Goal: Transaction & Acquisition: Purchase product/service

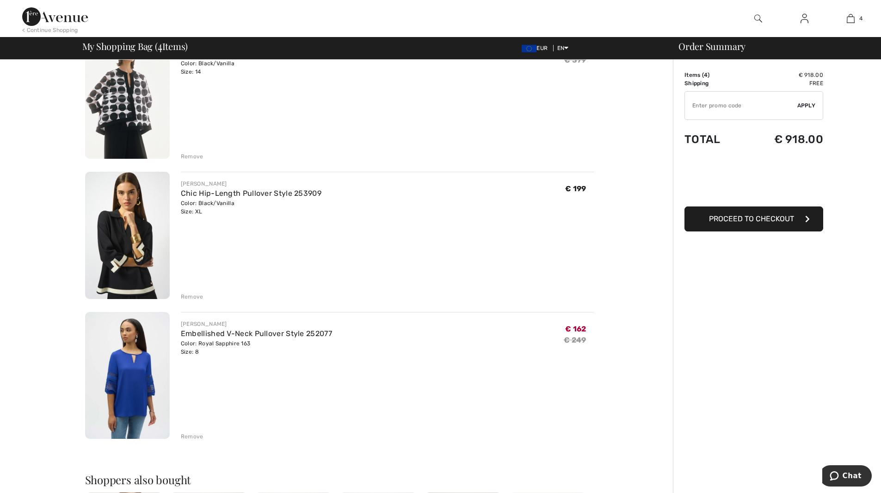
scroll to position [278, 0]
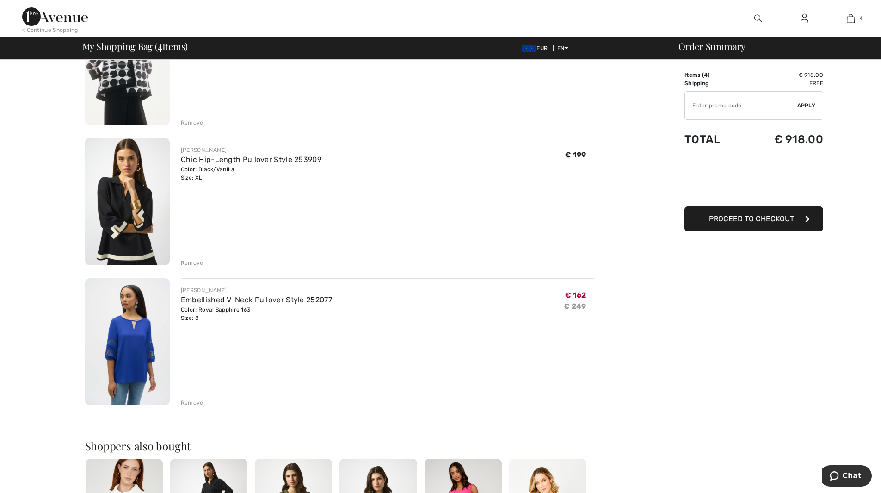
click at [123, 343] on img at bounding box center [127, 341] width 85 height 127
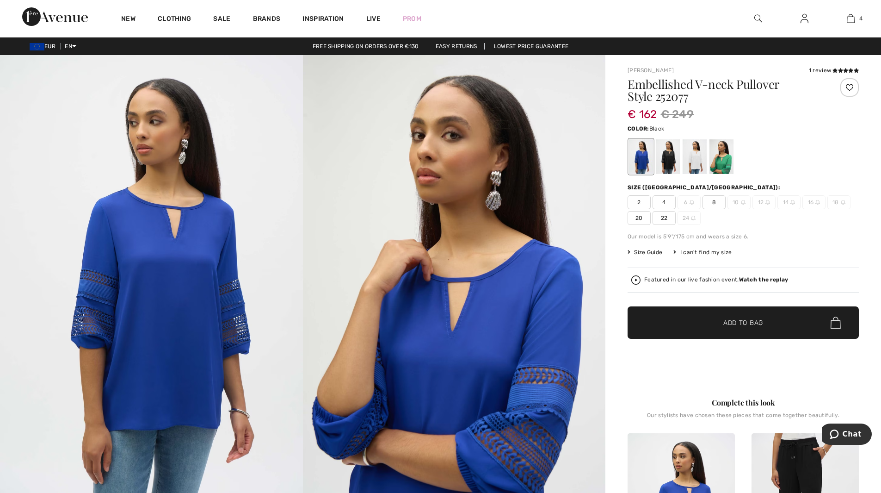
click at [669, 158] on div at bounding box center [668, 156] width 24 height 35
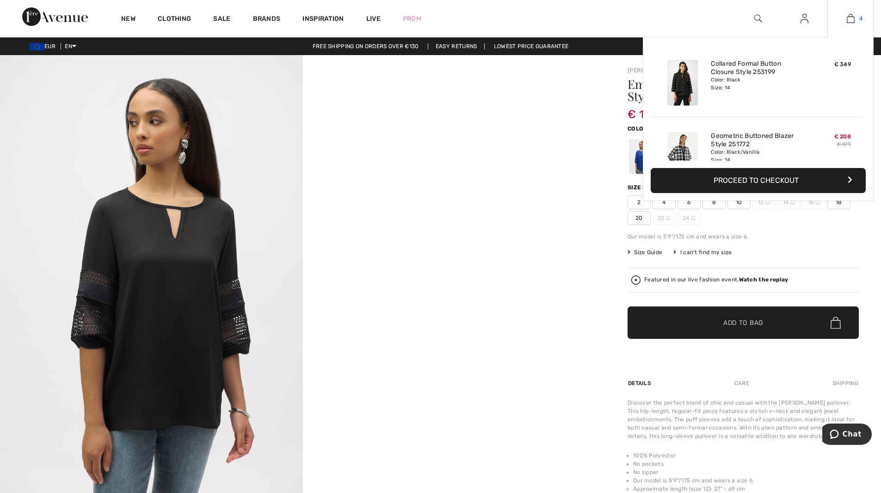
click at [852, 18] on img at bounding box center [851, 18] width 8 height 11
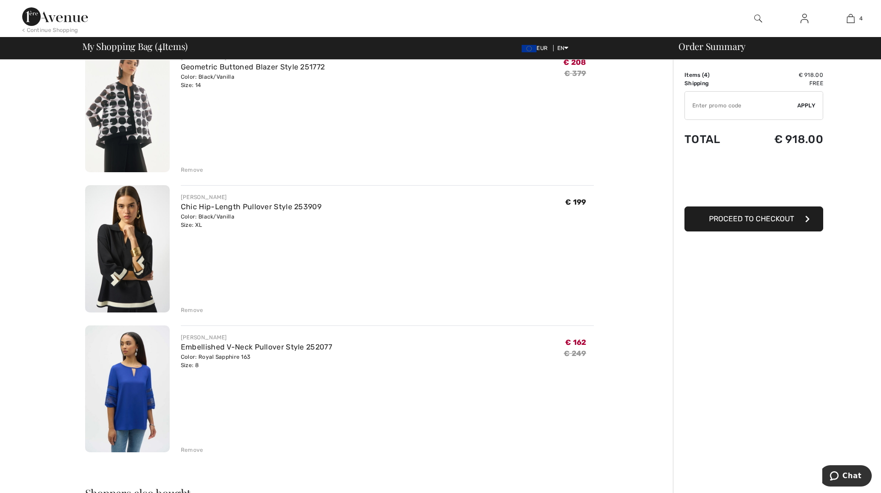
scroll to position [231, 0]
click at [192, 308] on div "Remove" at bounding box center [192, 309] width 23 height 8
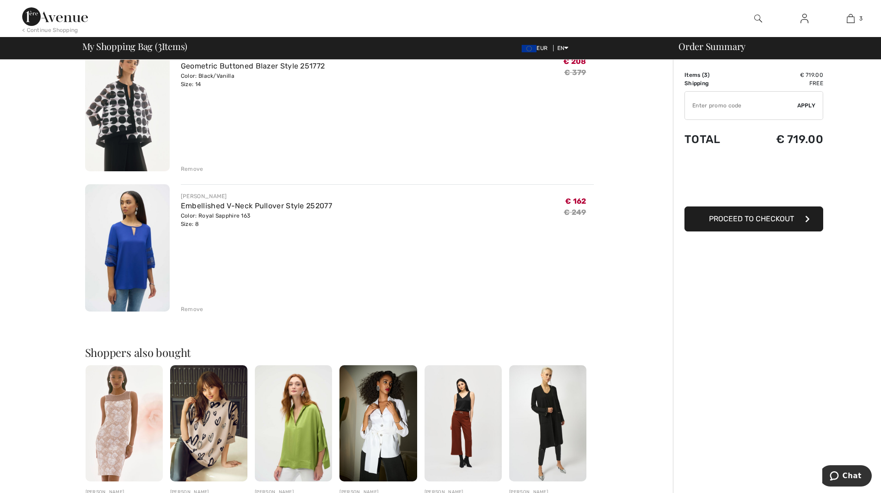
click at [200, 309] on div "Remove" at bounding box center [192, 309] width 23 height 8
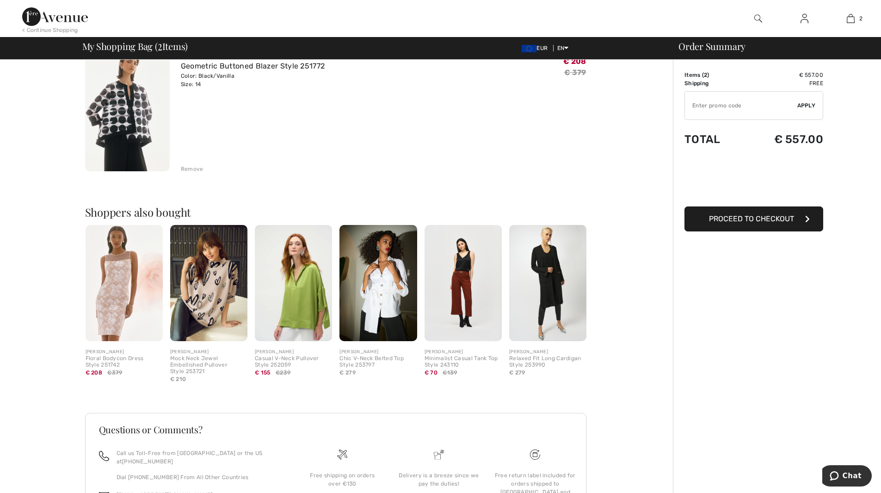
click at [771, 224] on button "Proceed to Checkout" at bounding box center [754, 218] width 139 height 25
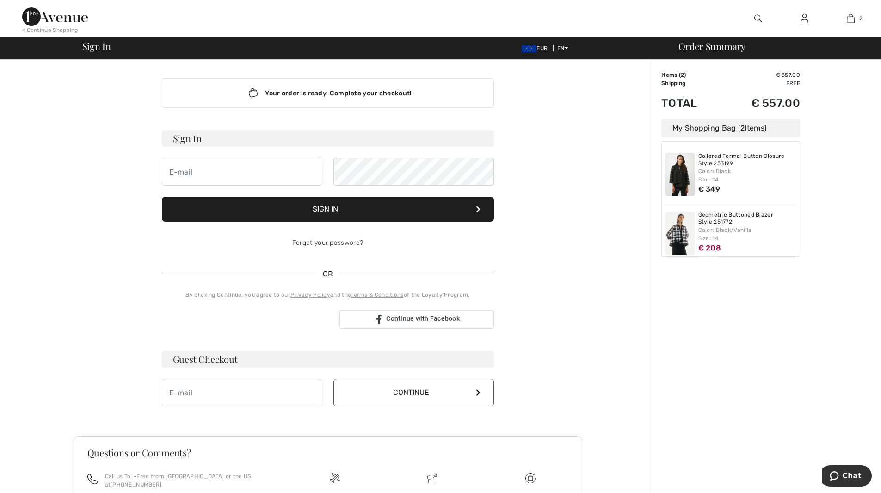
click at [233, 169] on input "email" at bounding box center [242, 172] width 161 height 28
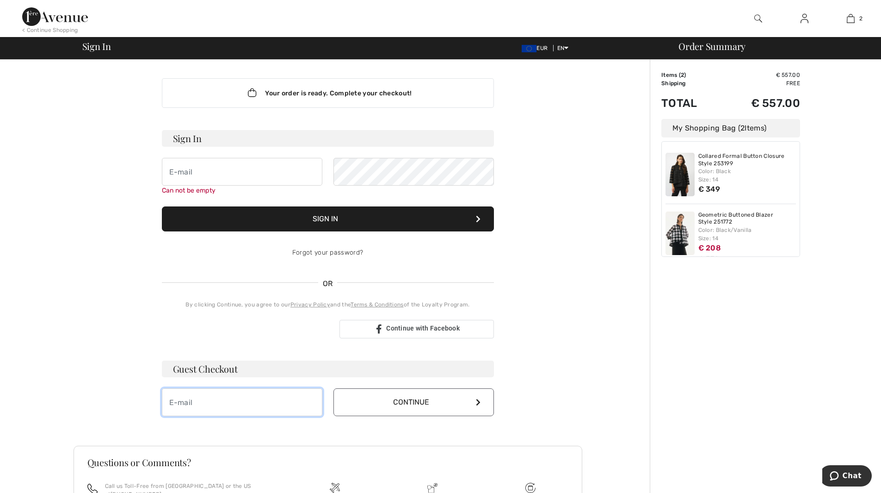
click at [229, 402] on input "email" at bounding box center [242, 402] width 161 height 28
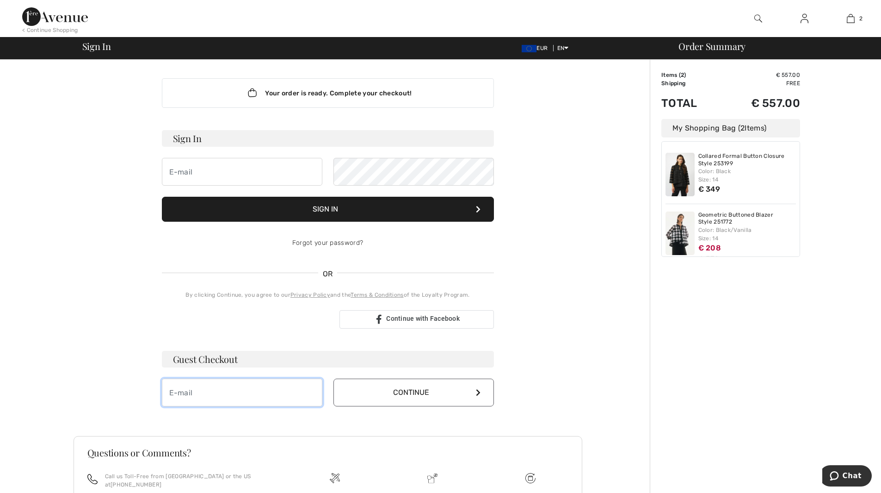
type input "verena.ott@popken.de"
click at [429, 393] on button "Continue" at bounding box center [414, 392] width 161 height 28
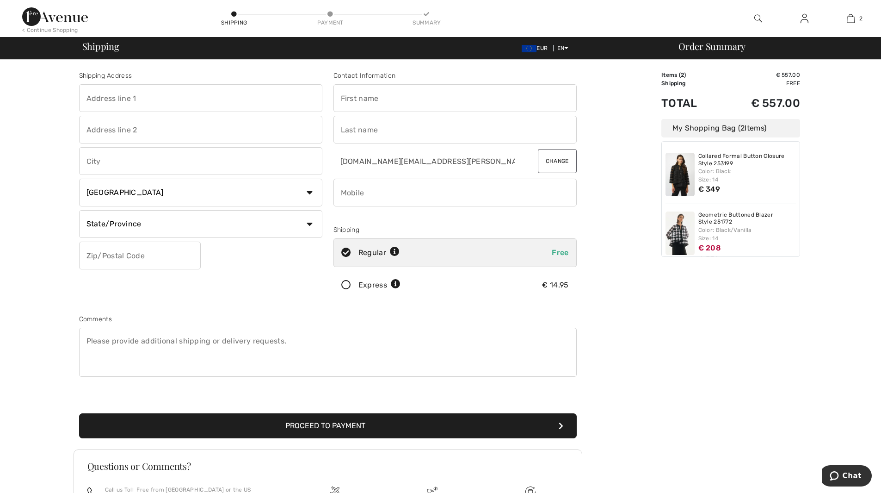
click at [141, 100] on input "text" at bounding box center [200, 98] width 243 height 28
type input "Am Waldrand 19"
type input "Popken Fashion GmbH"
type input "Rastede"
select select "DE"
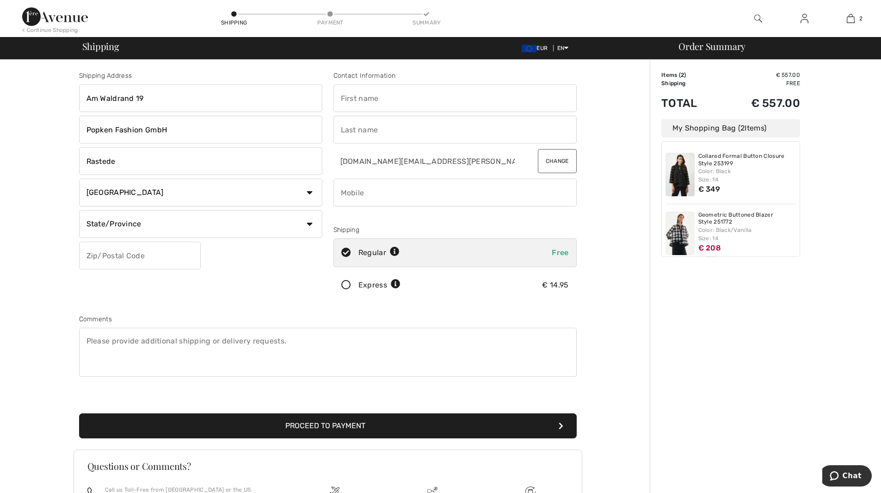
type input "26180"
type input "Verena"
type input "Ott"
type input "015126514374"
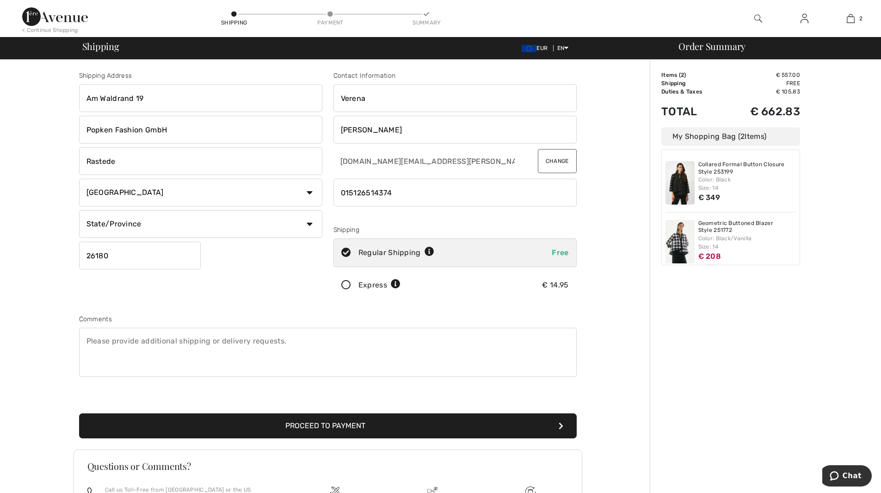
click at [336, 428] on button "Proceed to Payment" at bounding box center [328, 425] width 498 height 25
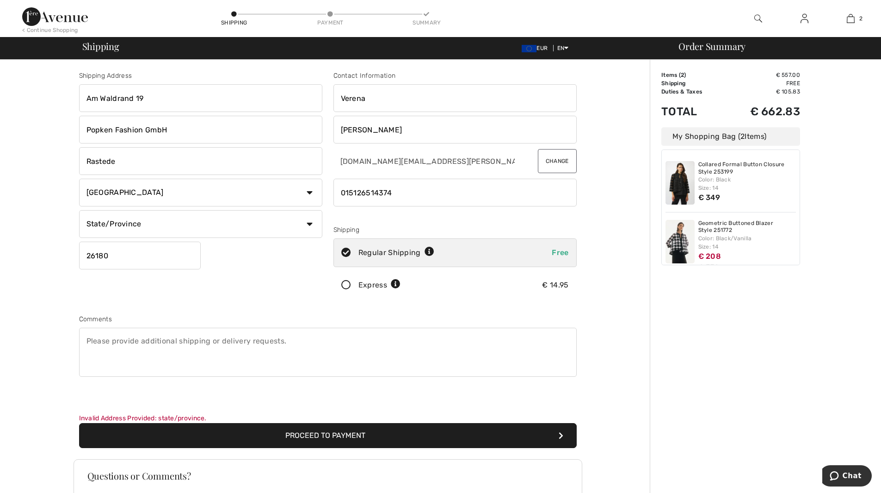
click at [310, 223] on select "State/Province Baden-Württemberg Bayern Berlin Brandenburg Bremen Hamburg Hesse…" at bounding box center [200, 224] width 243 height 28
select select "NDS"
click at [79, 210] on select "State/Province Baden-Württemberg Bayern Berlin Brandenburg Bremen Hamburg Hesse…" at bounding box center [200, 224] width 243 height 28
click at [305, 432] on button "Proceed to Payment" at bounding box center [328, 435] width 498 height 25
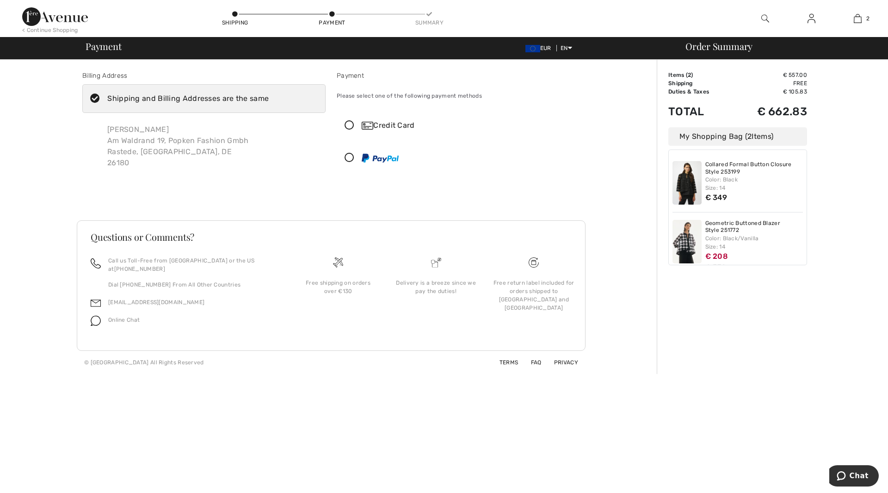
click at [389, 128] on div "Credit Card" at bounding box center [468, 125] width 212 height 11
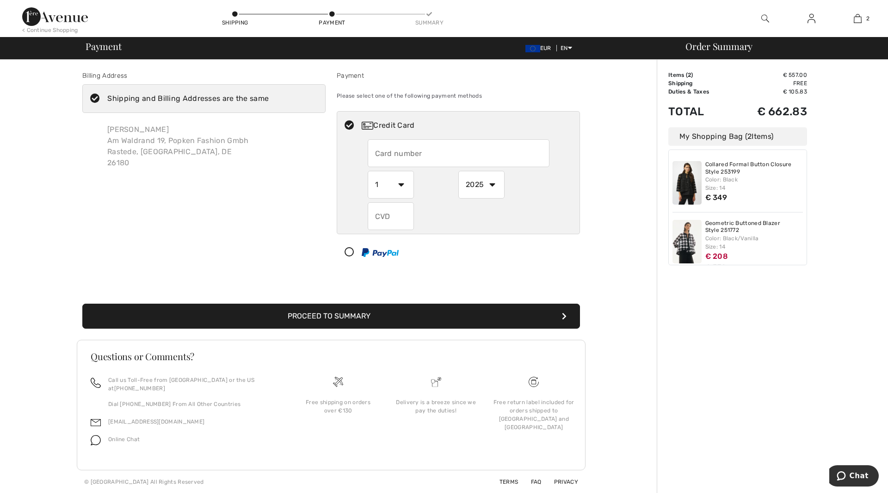
click at [398, 155] on input "text" at bounding box center [459, 153] width 182 height 28
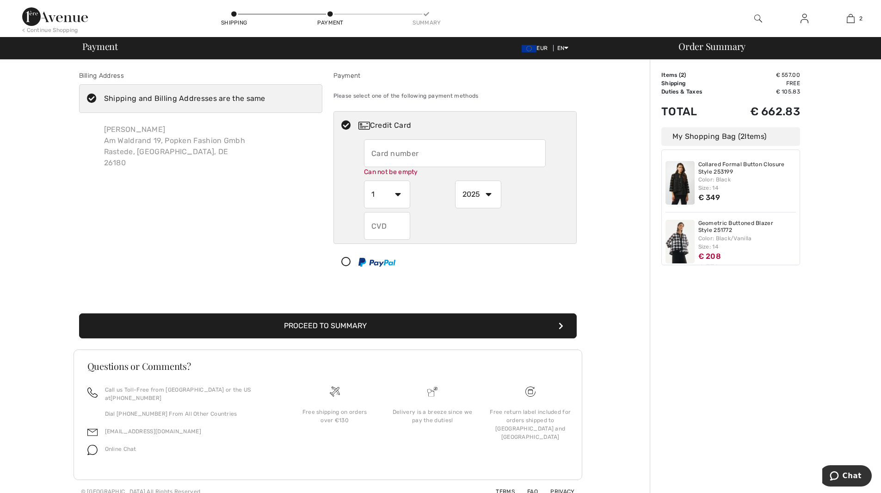
type input "5319540538461898"
select select "3"
select select "2026"
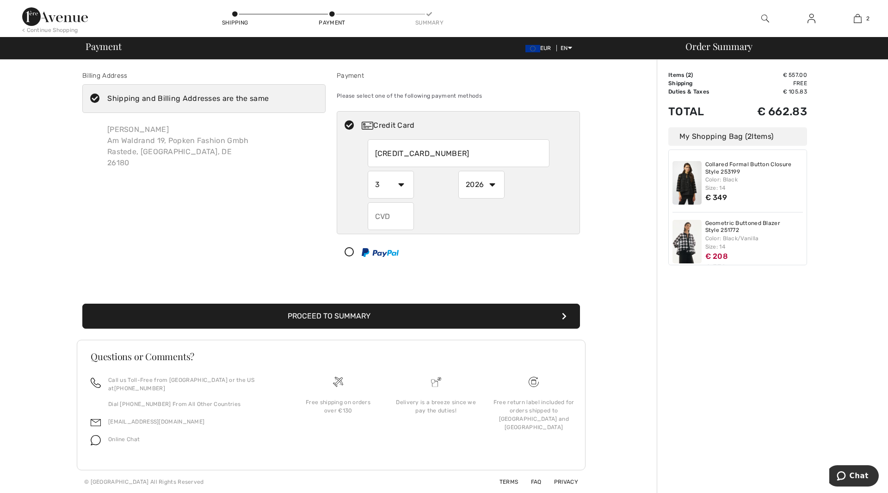
click at [375, 224] on input "text" at bounding box center [391, 216] width 46 height 28
type input "984"
click at [359, 316] on button "Proceed to Summary" at bounding box center [331, 316] width 498 height 25
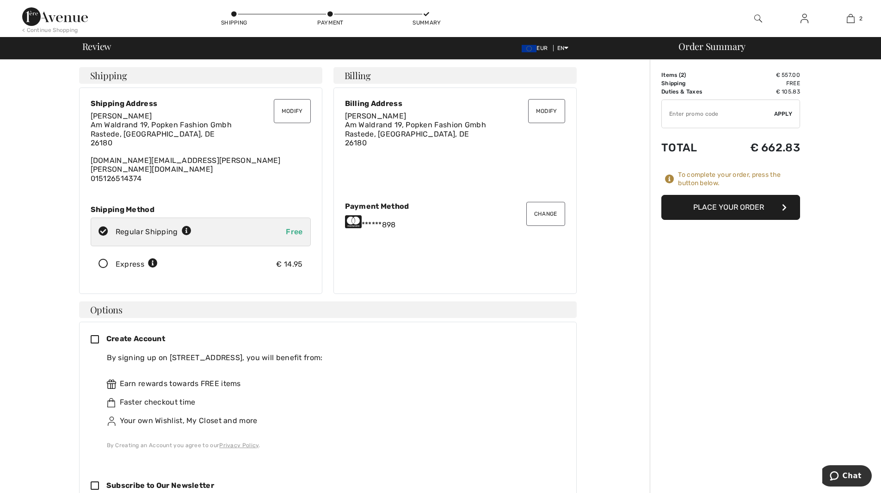
click at [750, 208] on button "Place Your Order" at bounding box center [731, 207] width 139 height 25
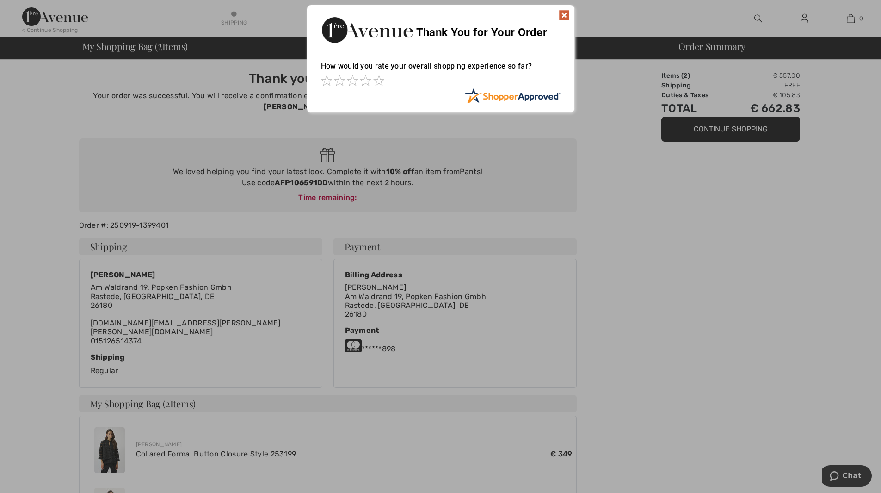
click at [566, 14] on img at bounding box center [564, 15] width 11 height 11
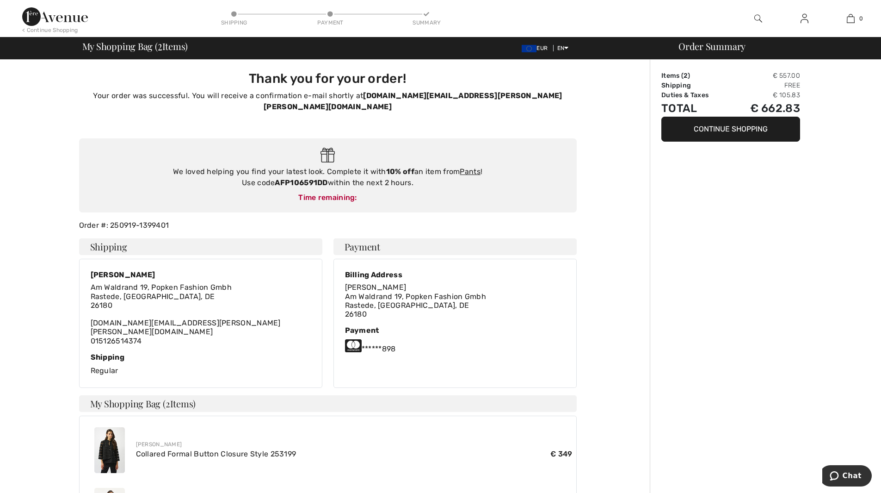
click at [367, 294] on span "[STREET_ADDRESS]" at bounding box center [416, 305] width 142 height 26
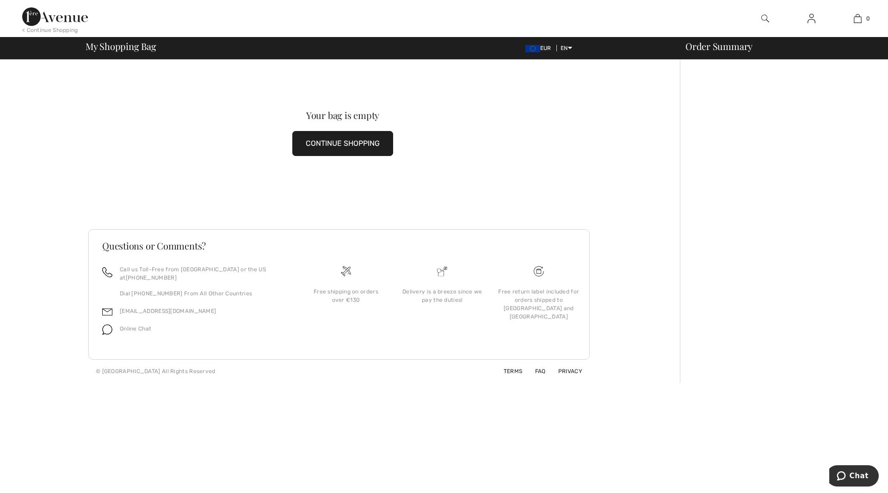
click at [703, 139] on div at bounding box center [784, 221] width 208 height 323
click at [132, 38] on div "My Shopping Bag EUR EN English Français Order Summary" at bounding box center [444, 48] width 888 height 22
click at [50, 26] on div "< Continue Shopping" at bounding box center [50, 30] width 56 height 8
click at [66, 31] on div "< Continue Shopping" at bounding box center [50, 30] width 56 height 8
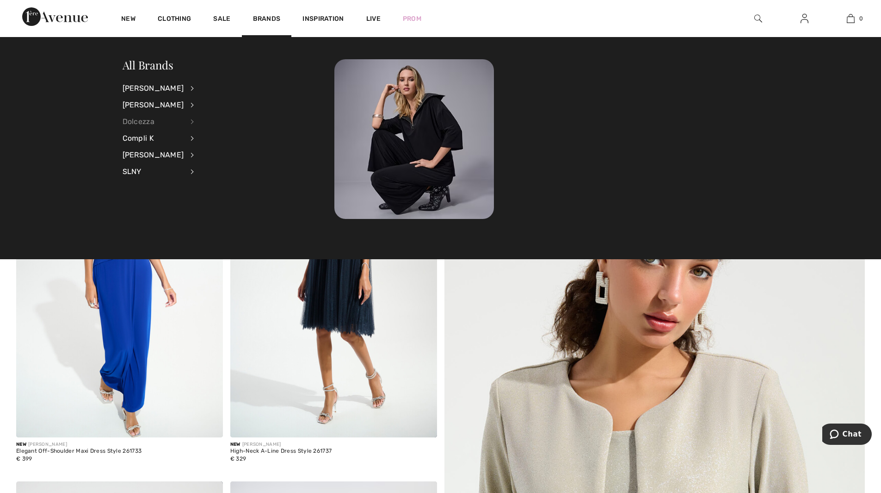
click at [137, 118] on div "Dolcezza" at bounding box center [154, 121] width 62 height 17
click at [226, 101] on link "Dresses & Jumpsuits" at bounding box center [242, 102] width 72 height 15
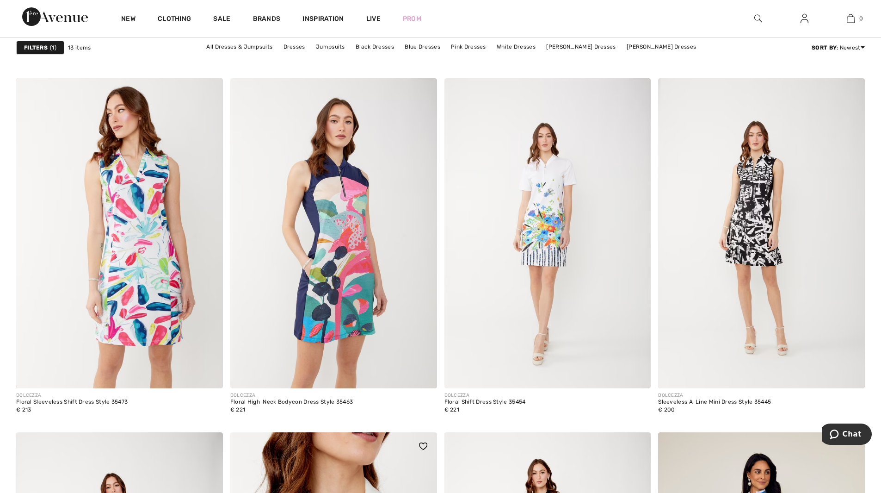
scroll to position [879, 0]
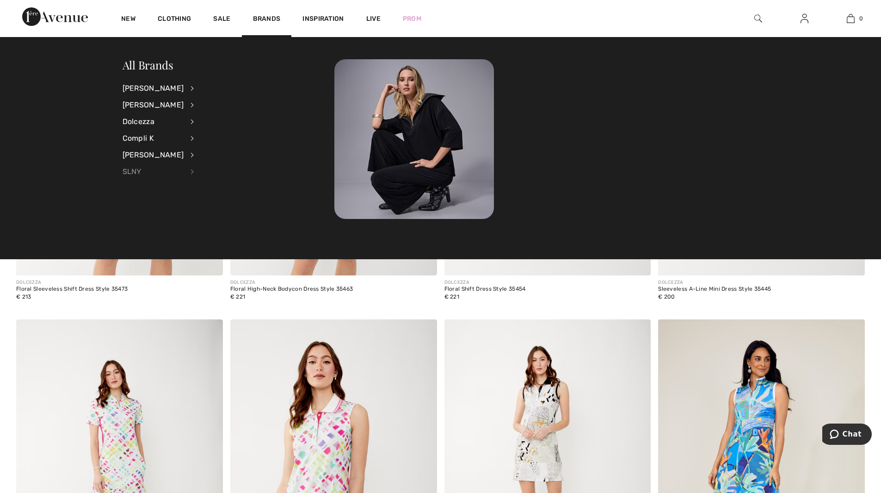
click at [132, 169] on div "SLNY" at bounding box center [154, 171] width 62 height 17
click at [222, 87] on link "View All" at bounding box center [240, 87] width 68 height 15
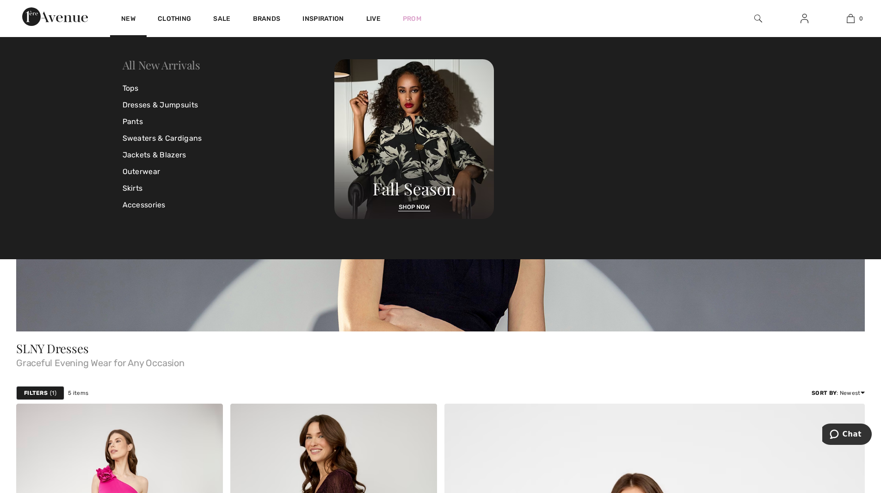
click at [148, 68] on link "All New Arrivals" at bounding box center [162, 64] width 78 height 15
